Goal: Task Accomplishment & Management: Manage account settings

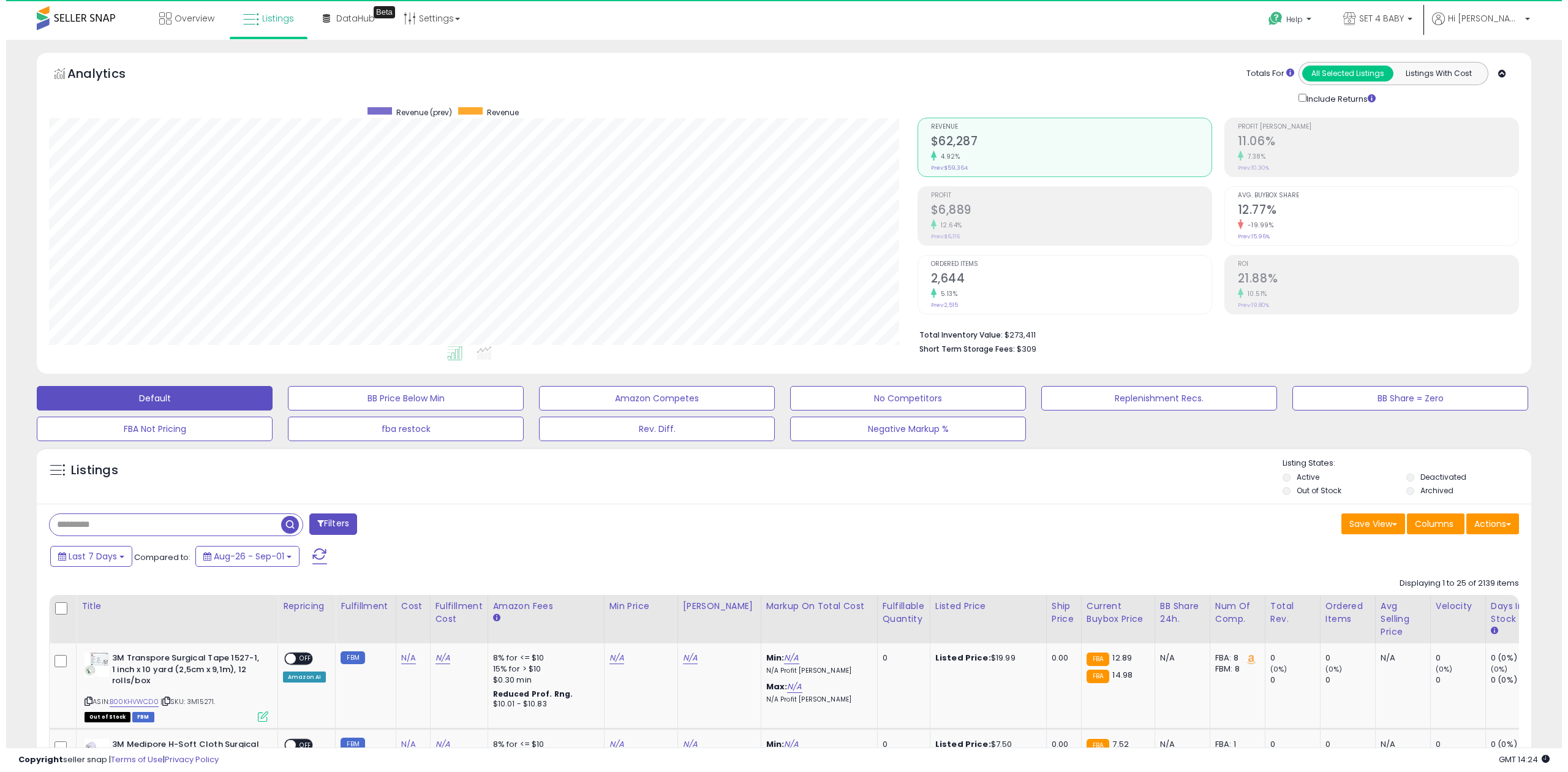
scroll to position [250, 868]
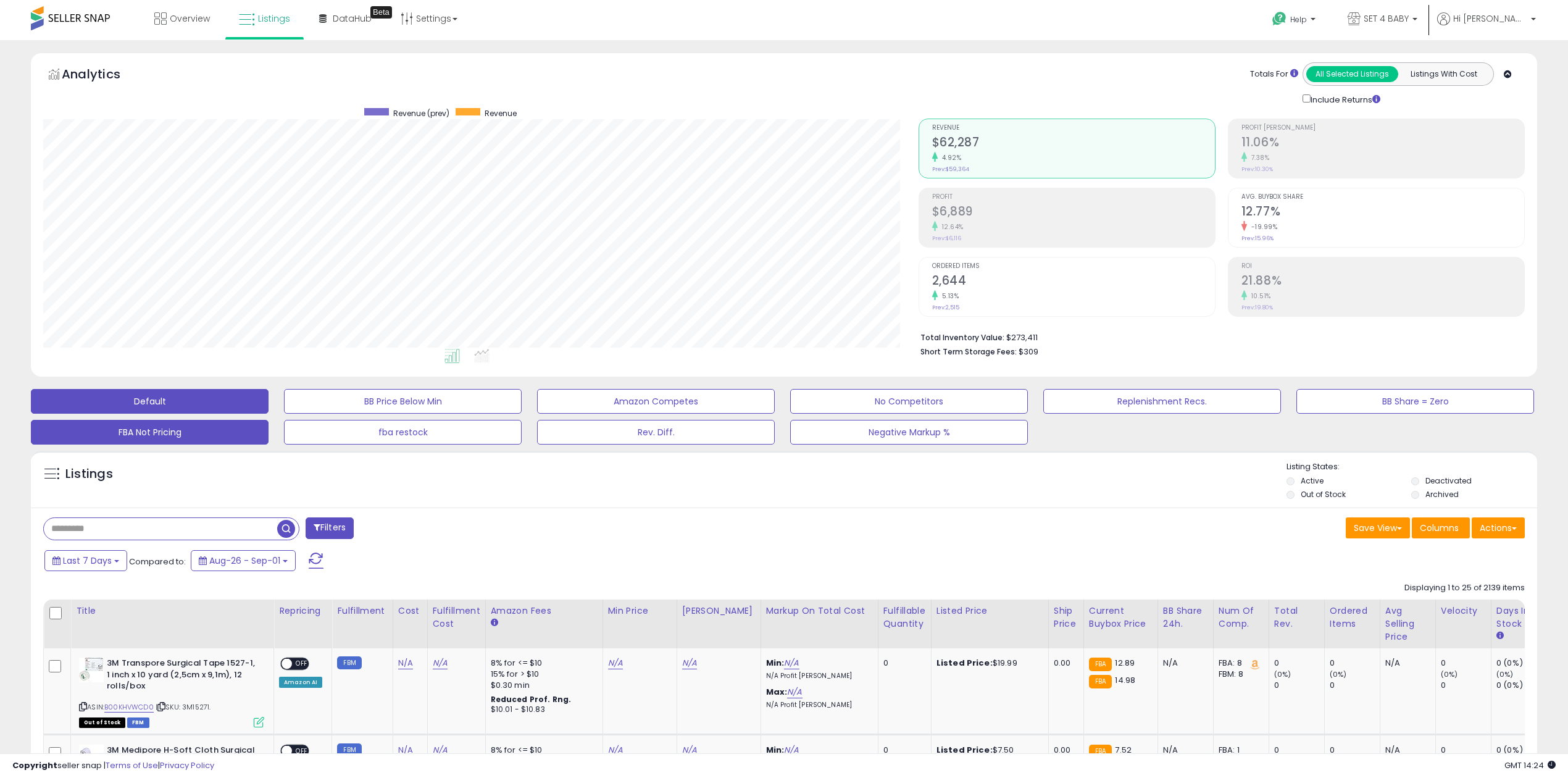
click at [147, 435] on button "FBA Not Pricing" at bounding box center [150, 432] width 238 height 25
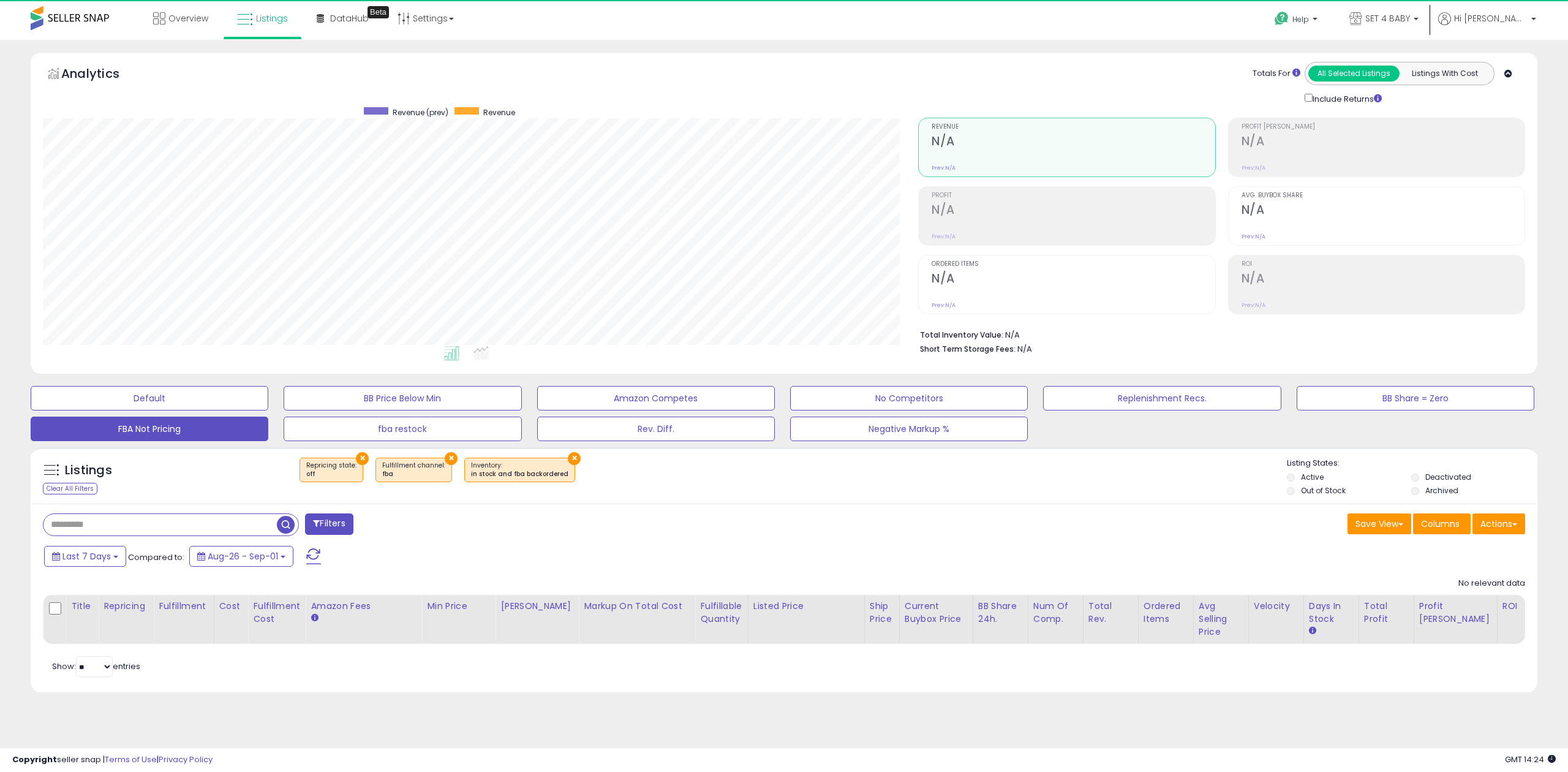
scroll to position [250, 875]
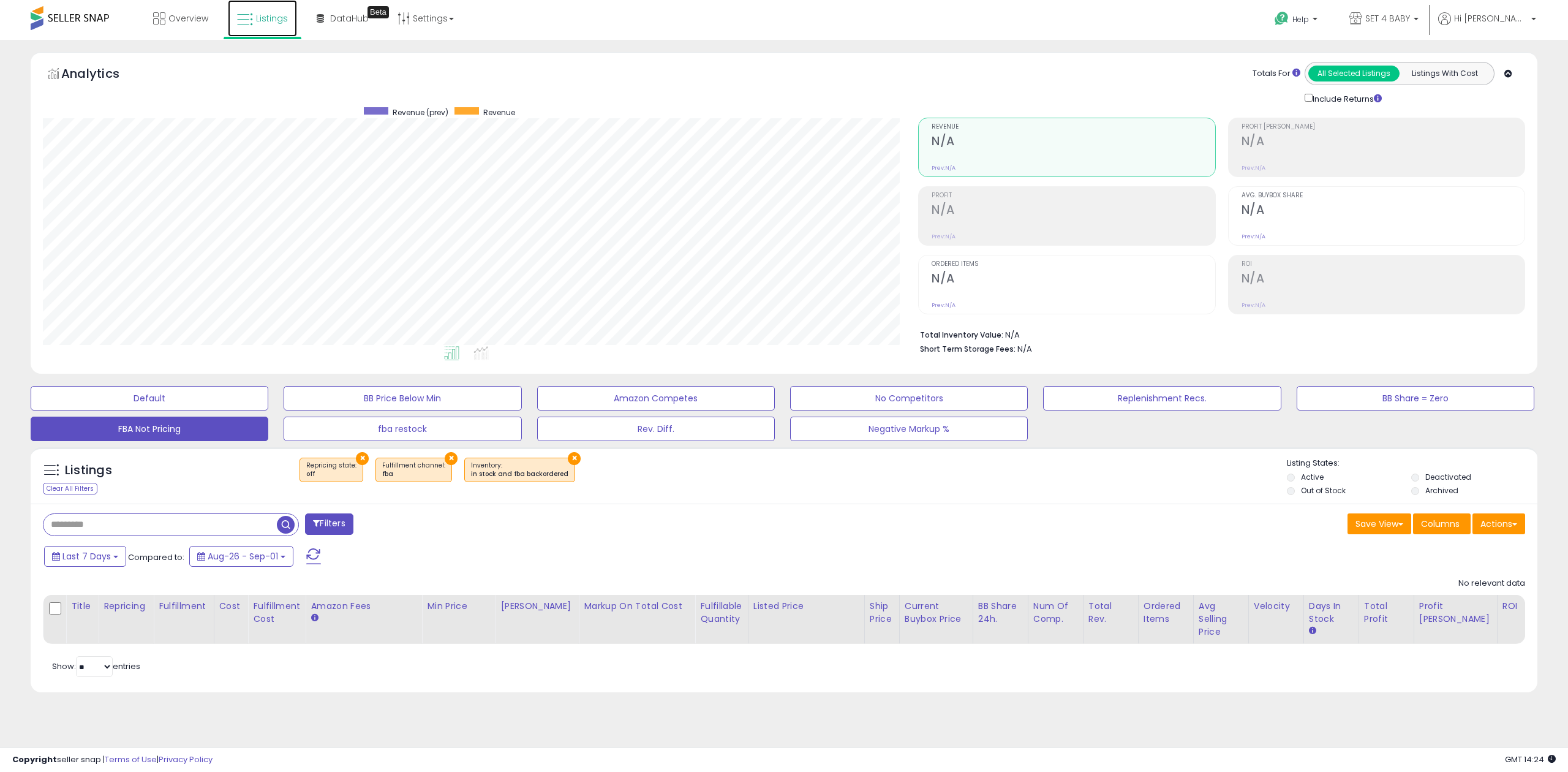
drag, startPoint x: 263, startPoint y: 14, endPoint x: 276, endPoint y: 15, distance: 13.0
click at [263, 14] on span "Listings" at bounding box center [272, 18] width 32 height 12
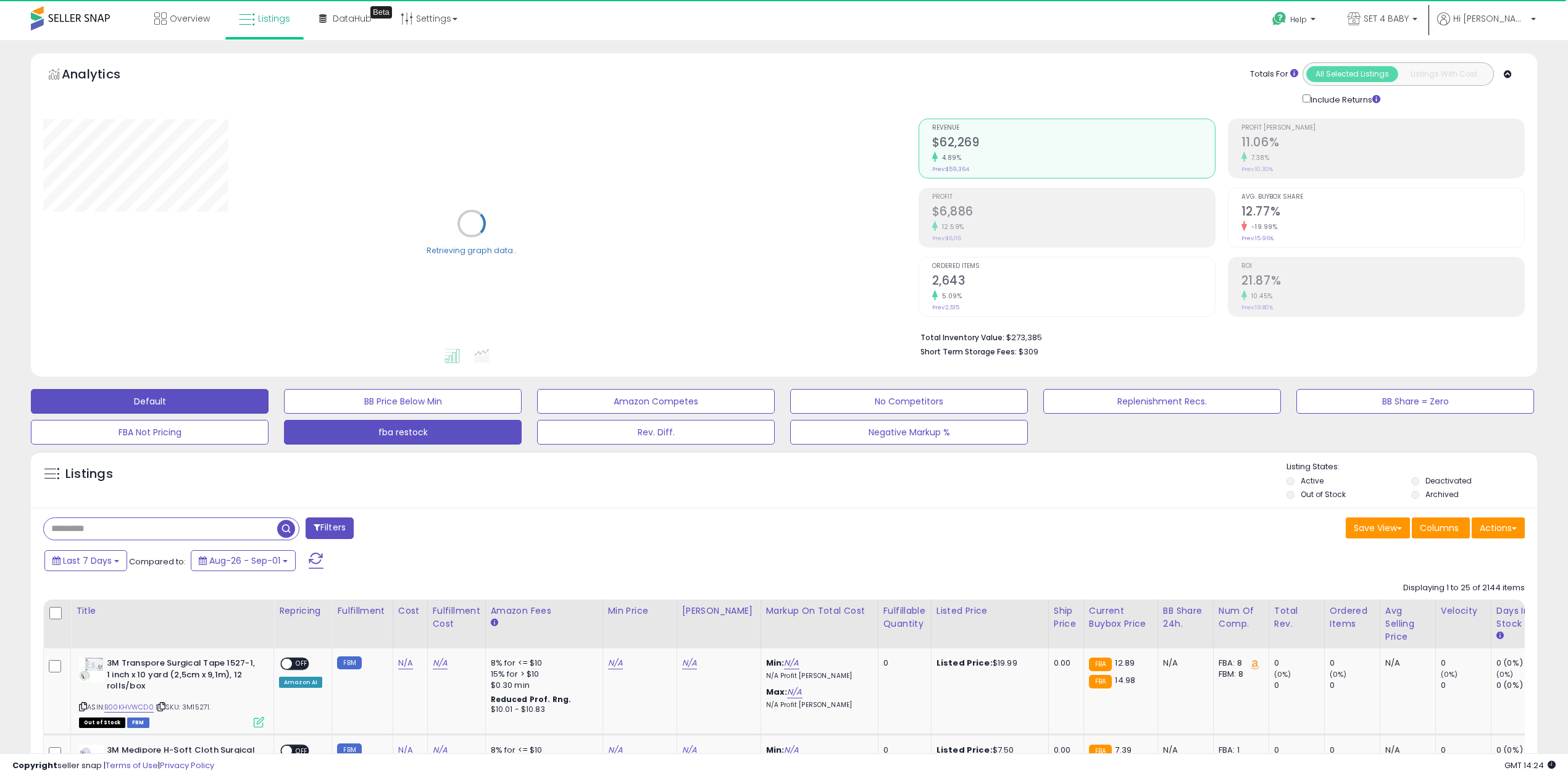
click at [482, 433] on button "fba restock" at bounding box center [403, 432] width 238 height 25
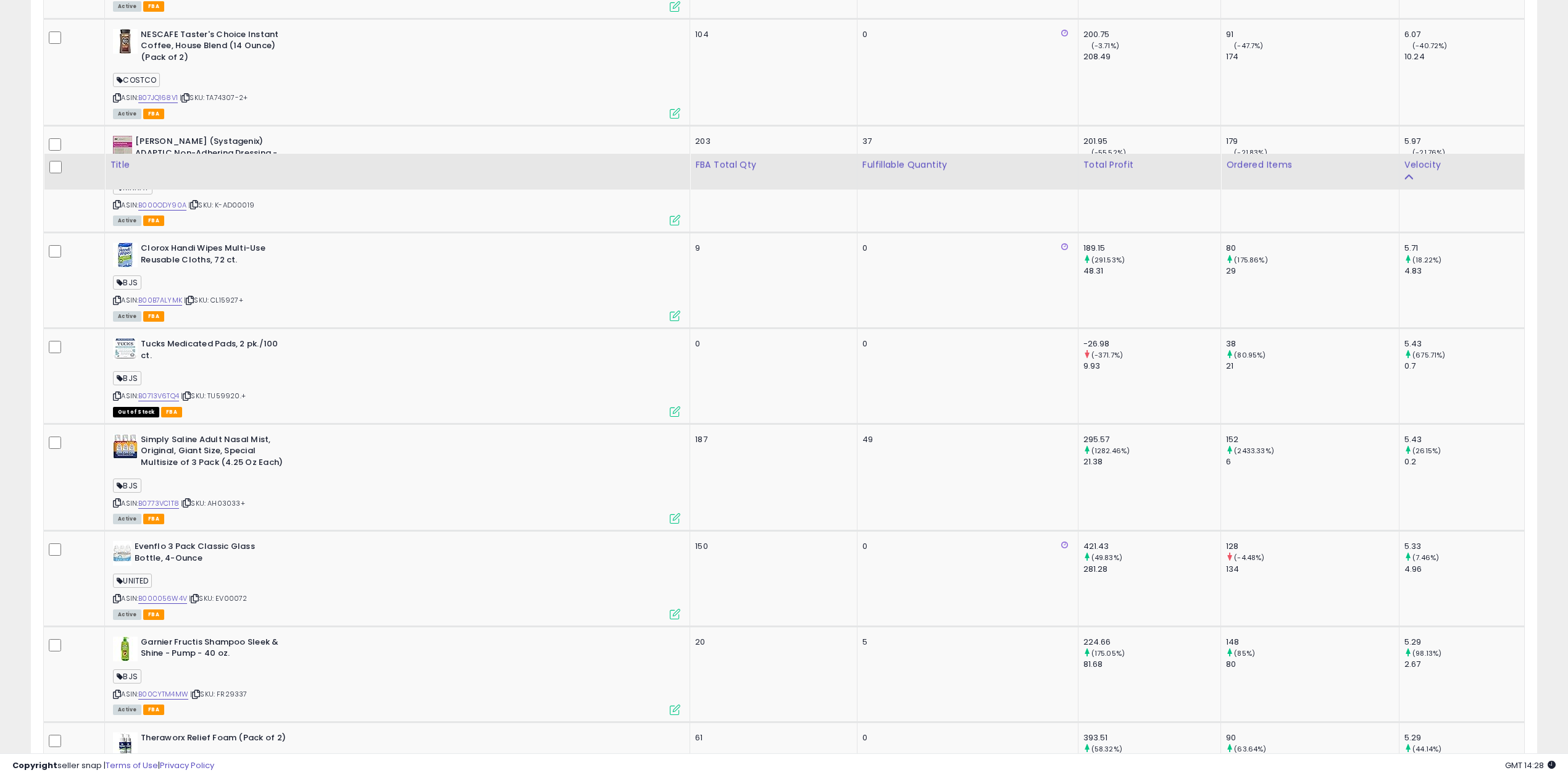
scroll to position [2599, 0]
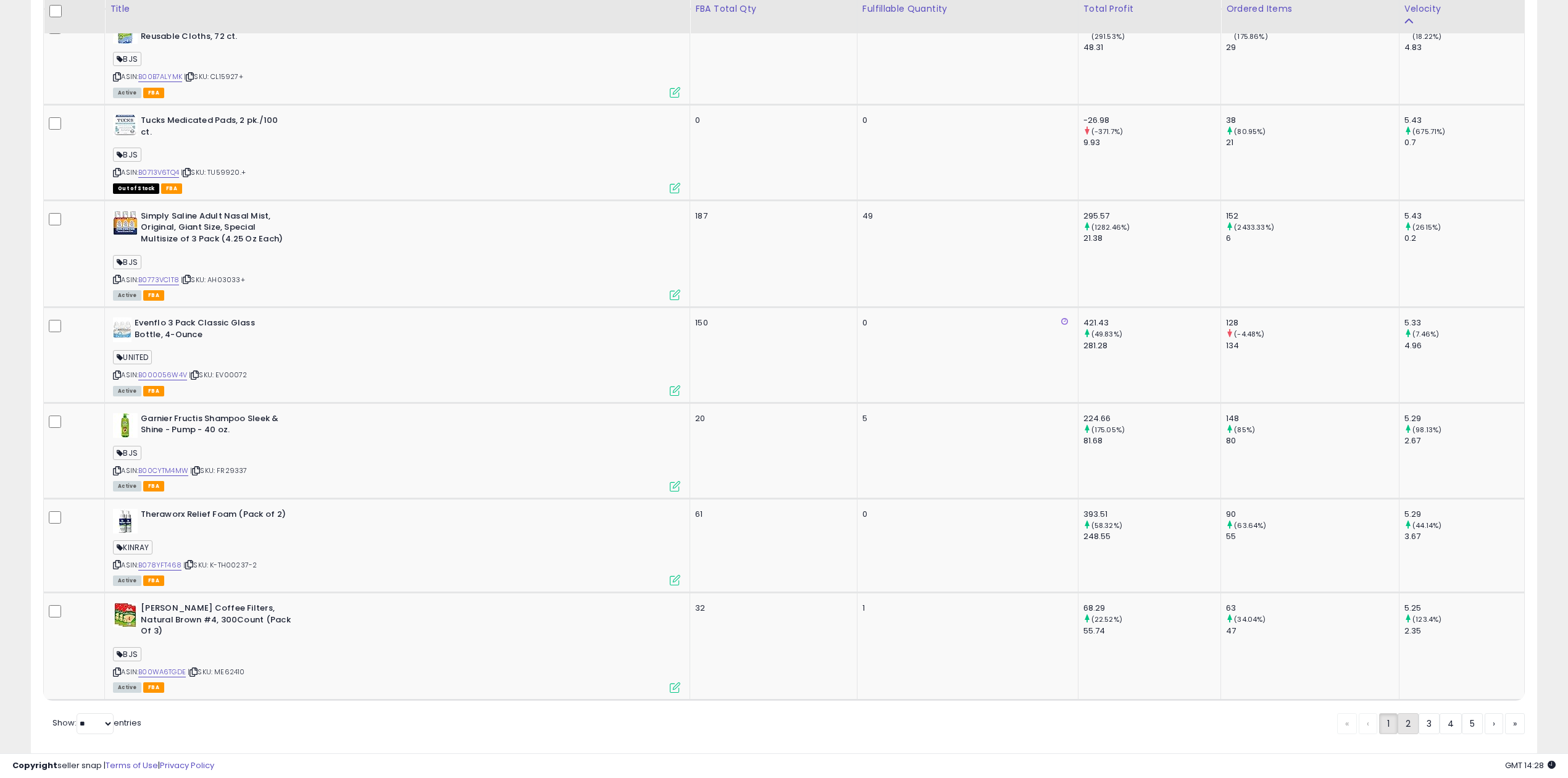
click at [1400, 713] on link "2" at bounding box center [1408, 724] width 21 height 21
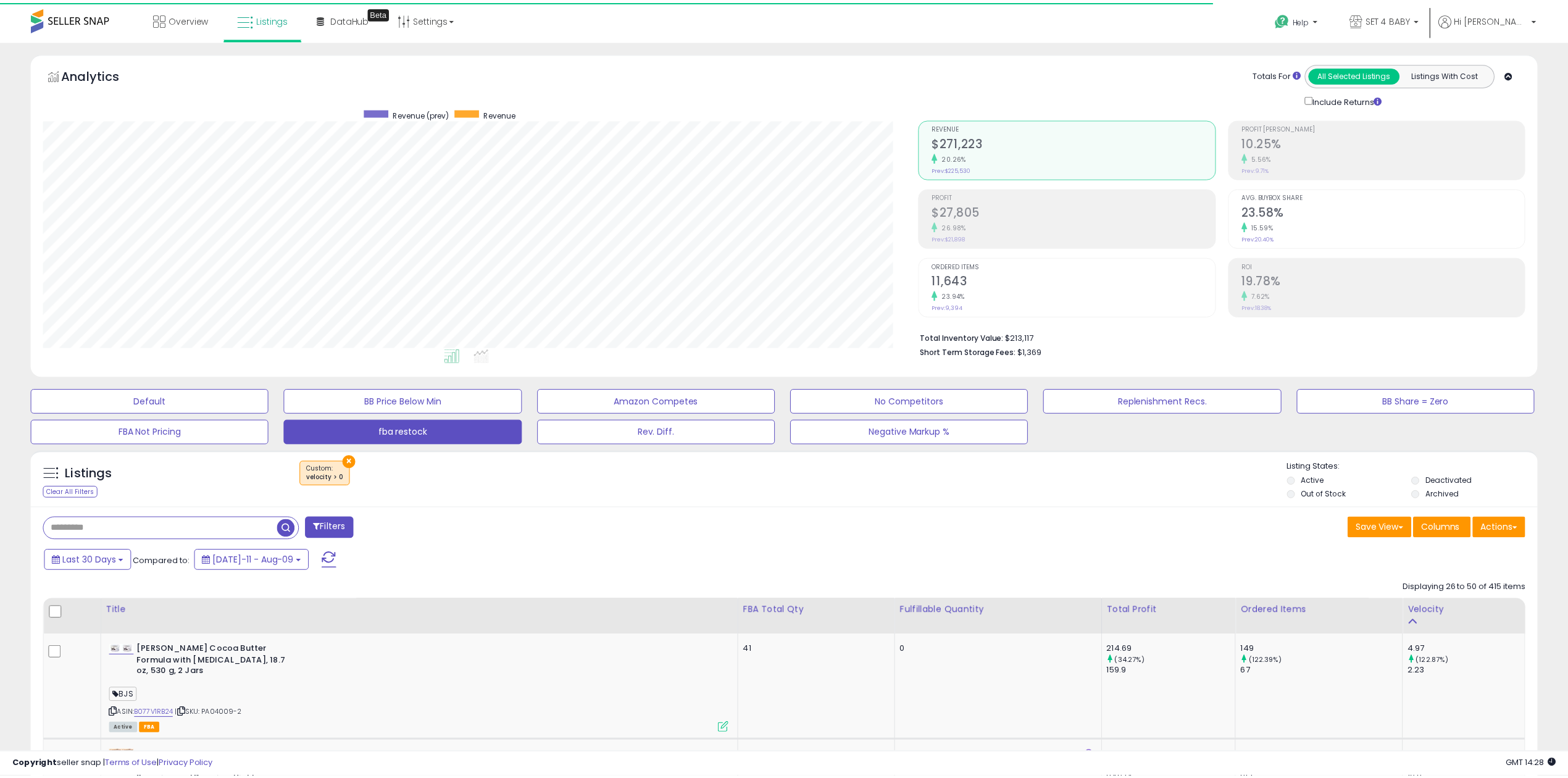
scroll to position [617380, 616389]
